Goal: Task Accomplishment & Management: Manage account settings

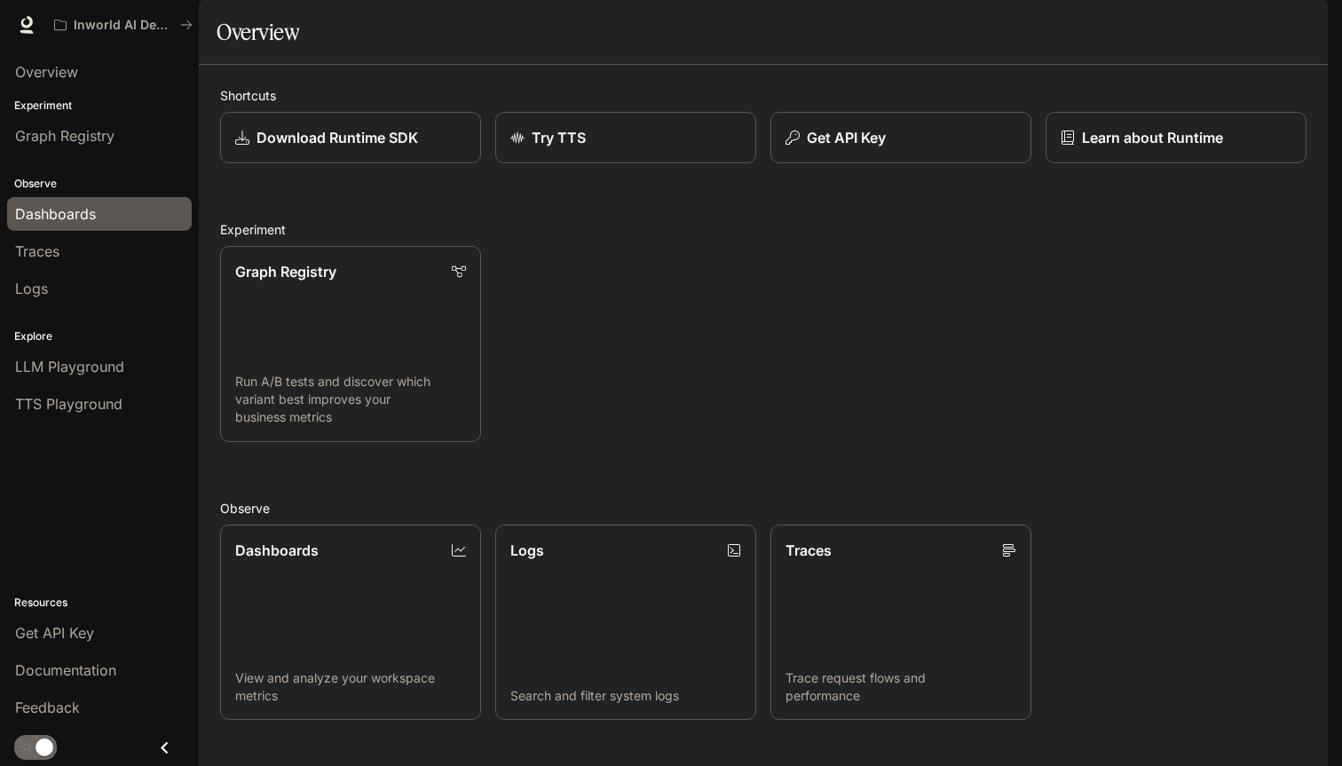
click at [43, 223] on span "Dashboards" at bounding box center [55, 213] width 81 height 21
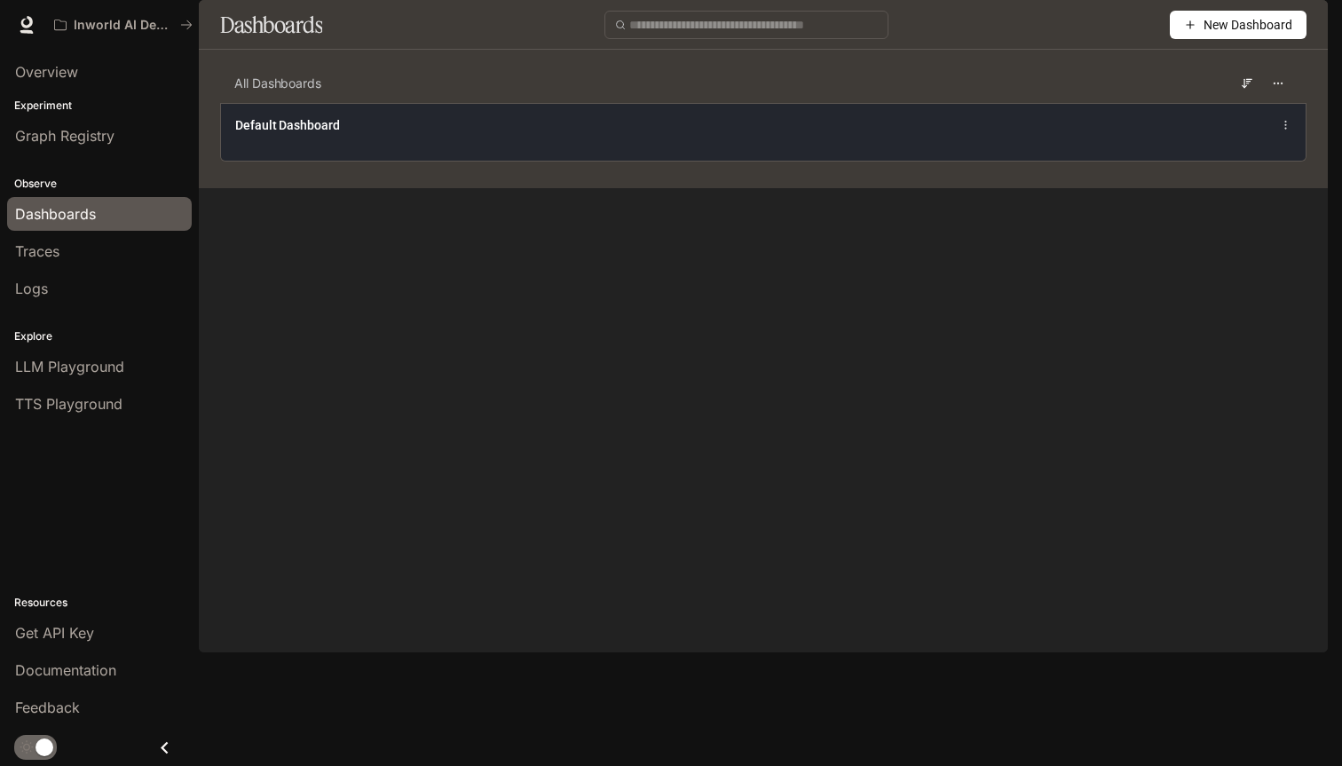
click at [1089, 156] on div "Default Dashboard" at bounding box center [763, 132] width 1084 height 58
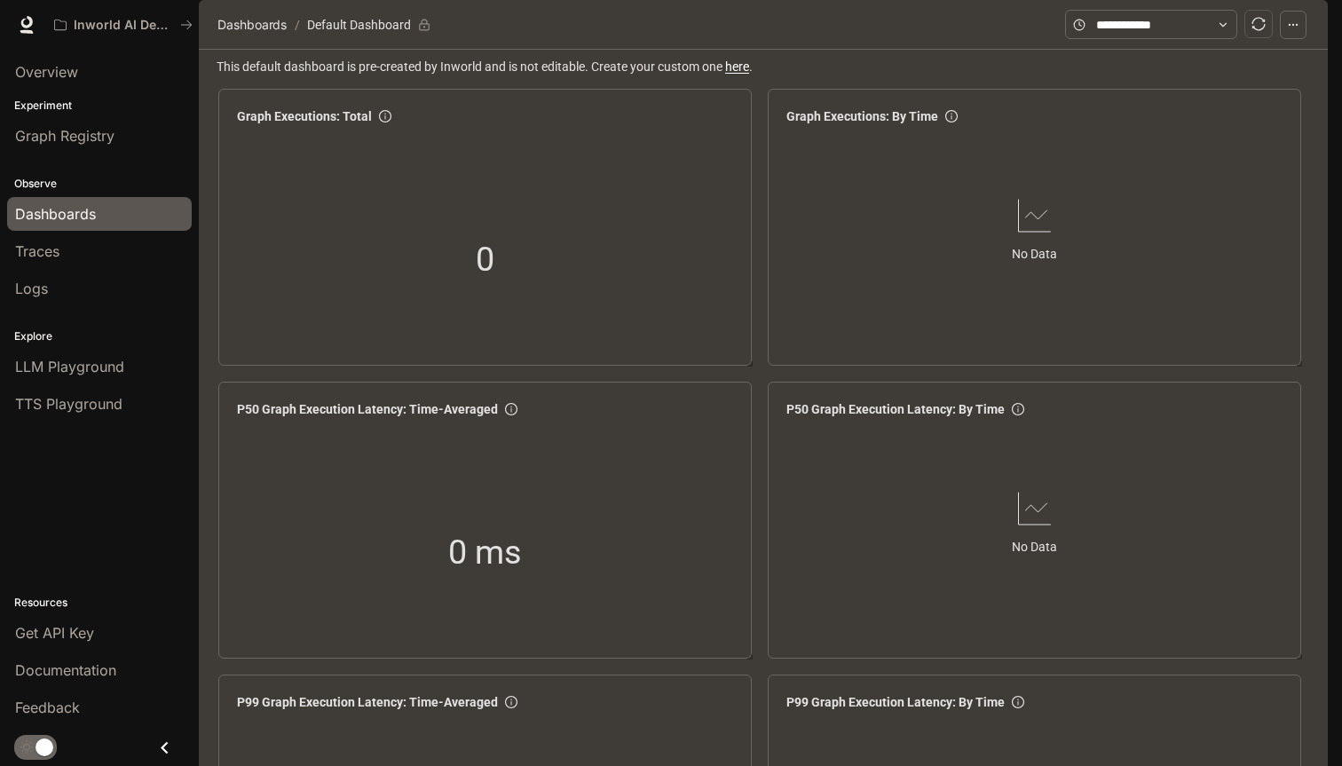
click at [1310, 28] on img "button" at bounding box center [1302, 24] width 25 height 25
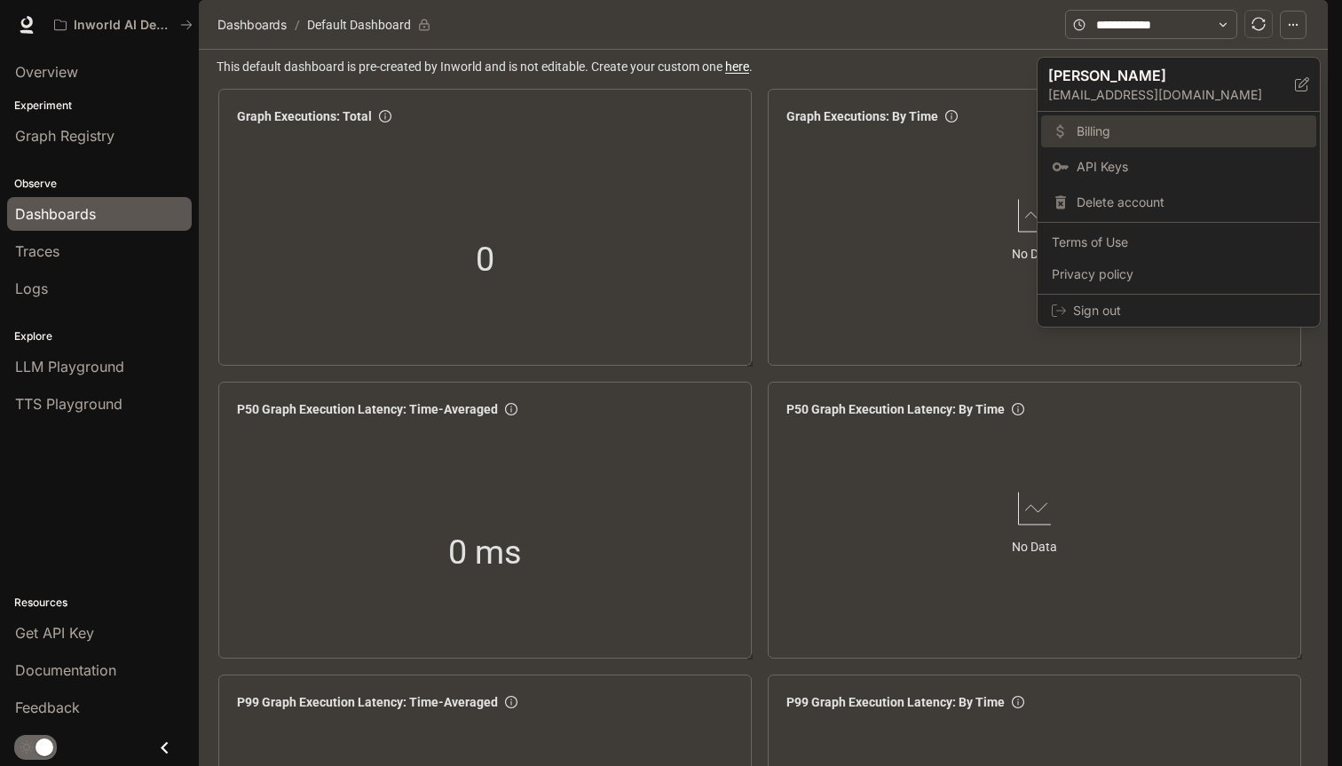
click at [1140, 140] on link "Billing" at bounding box center [1178, 131] width 275 height 32
